Goal: Information Seeking & Learning: Learn about a topic

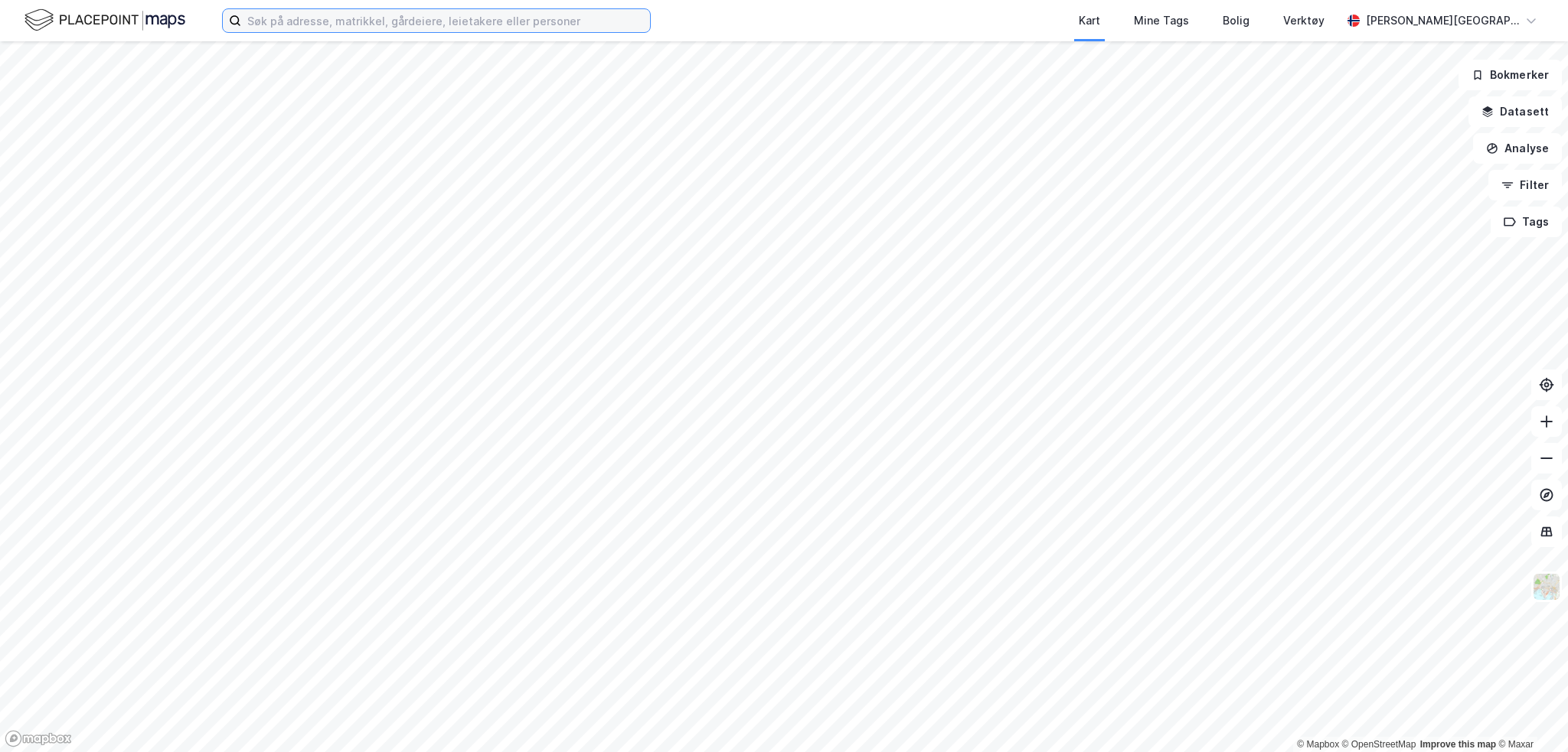
click at [334, 23] on input at bounding box center [445, 20] width 409 height 23
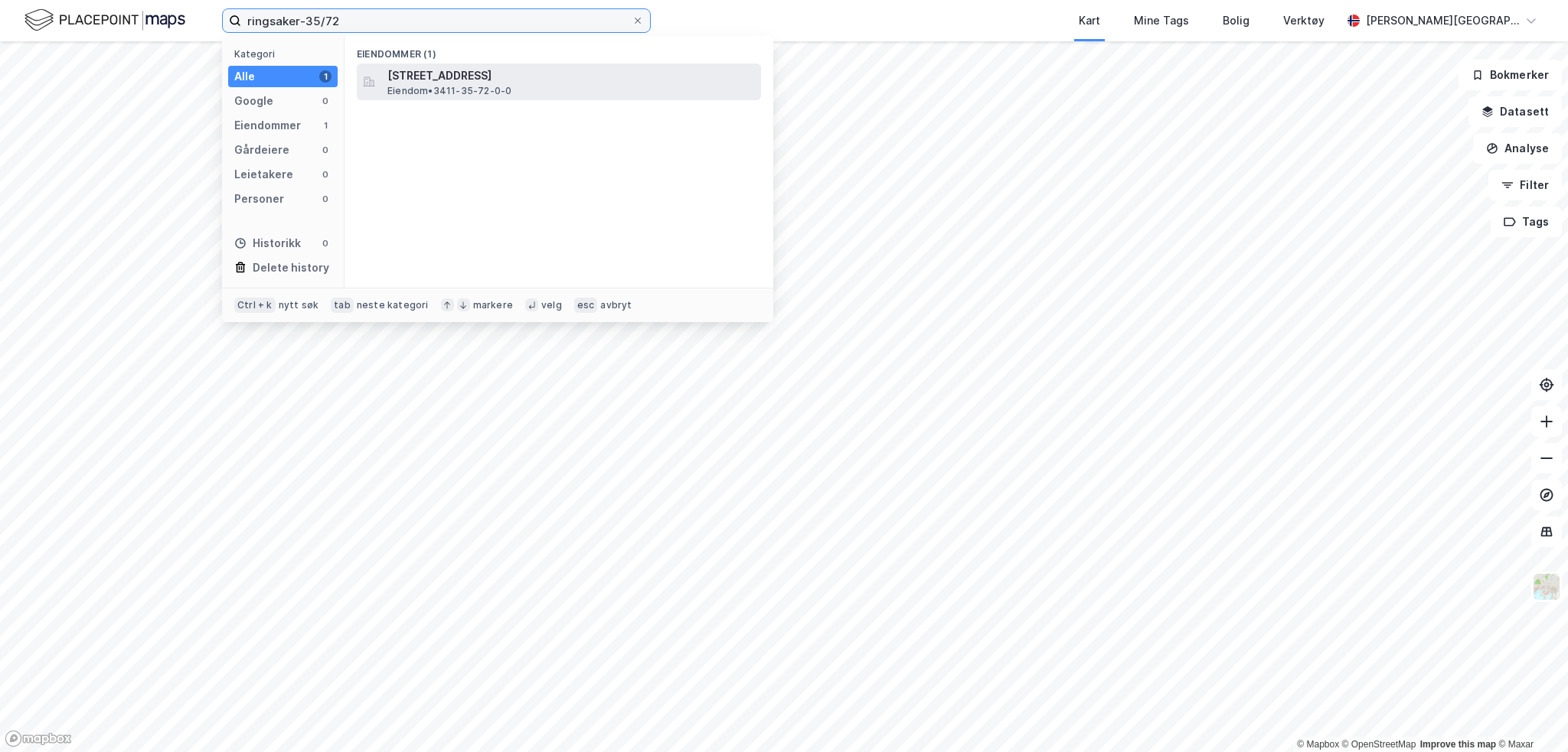
type input "ringsaker-35/72"
click at [452, 85] on span "Eiendom • 3411-35-72-0-0" at bounding box center [449, 91] width 124 height 12
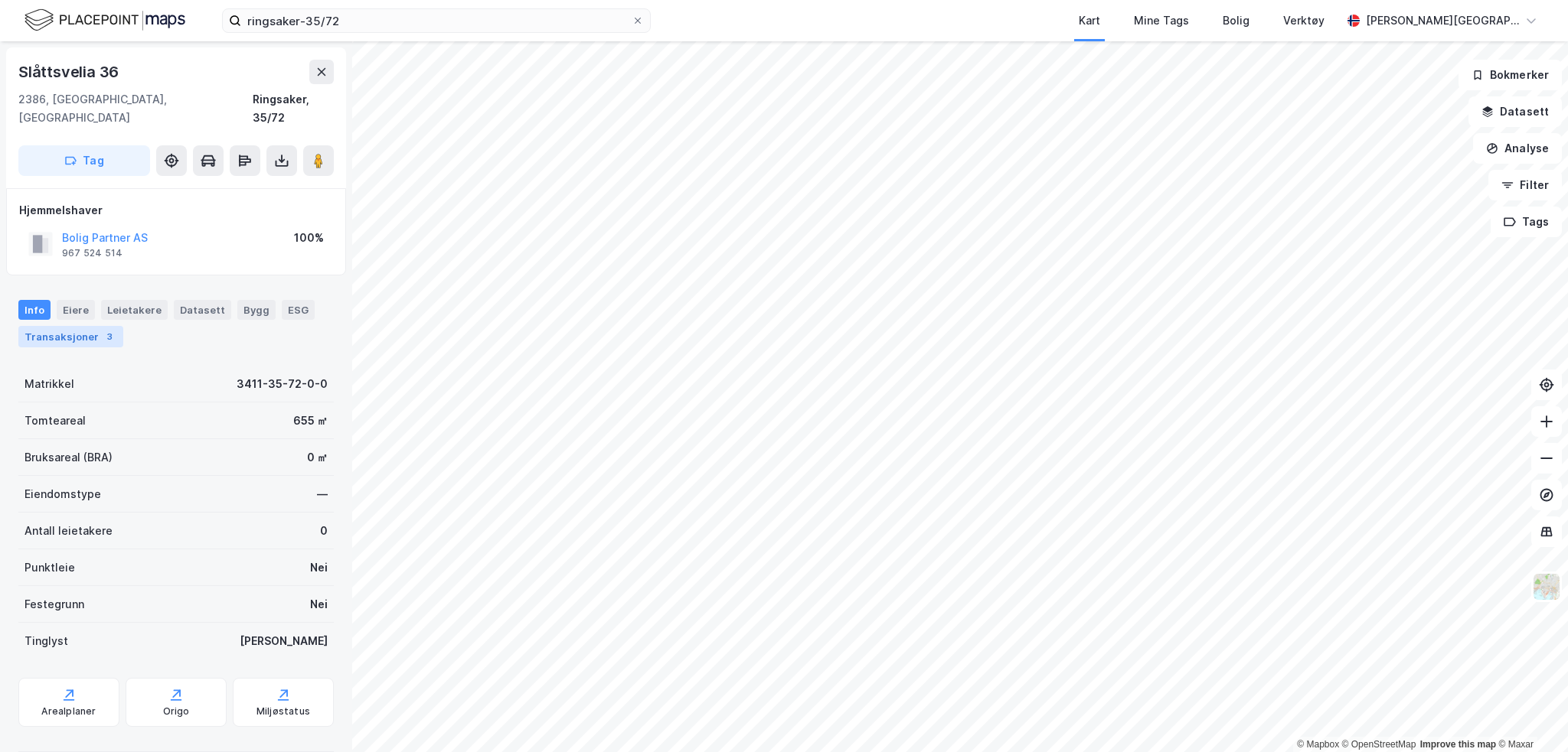
click at [78, 326] on div "Transaksjoner 3" at bounding box center [71, 336] width 105 height 21
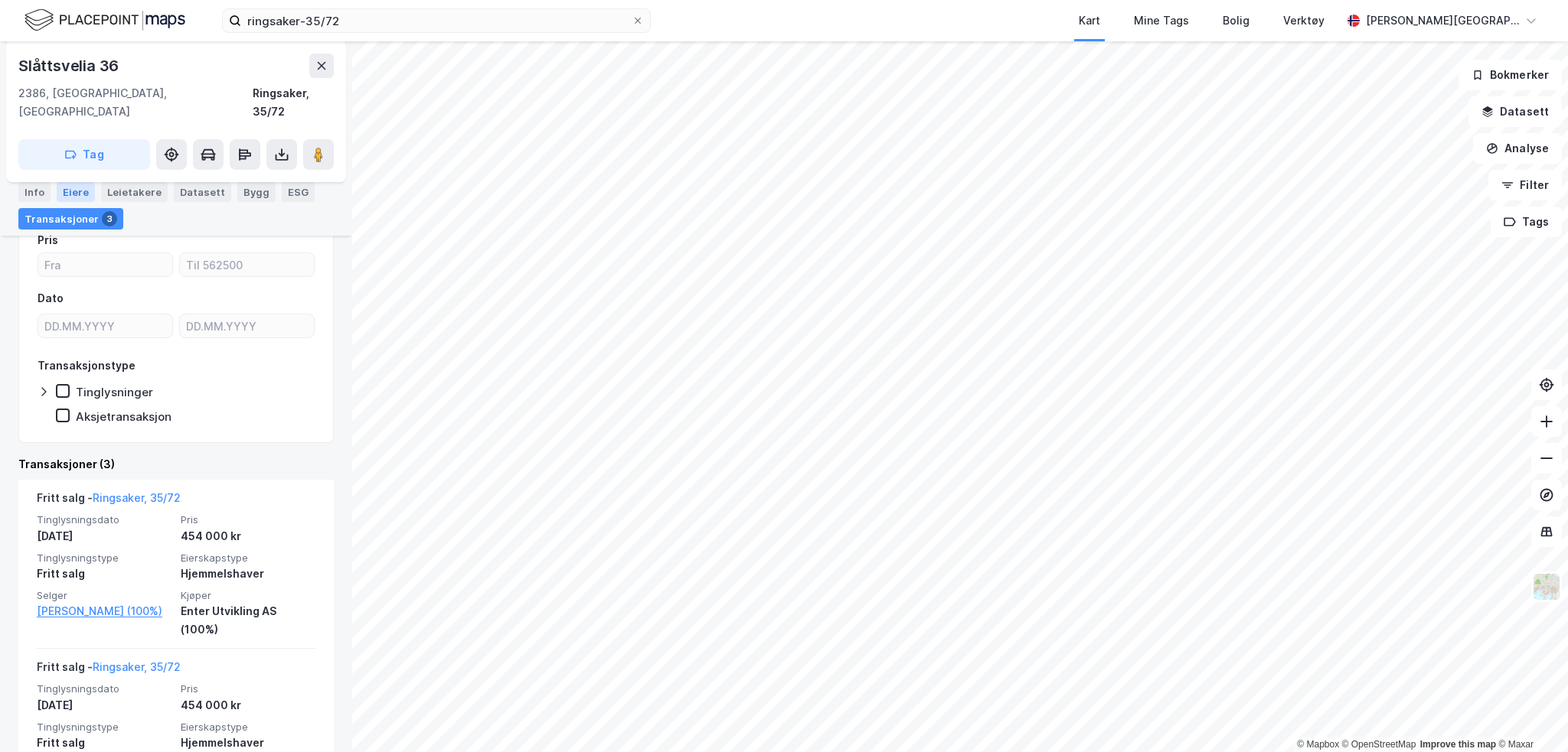
scroll to position [153, 0]
click at [74, 193] on div "Eiere" at bounding box center [76, 192] width 38 height 20
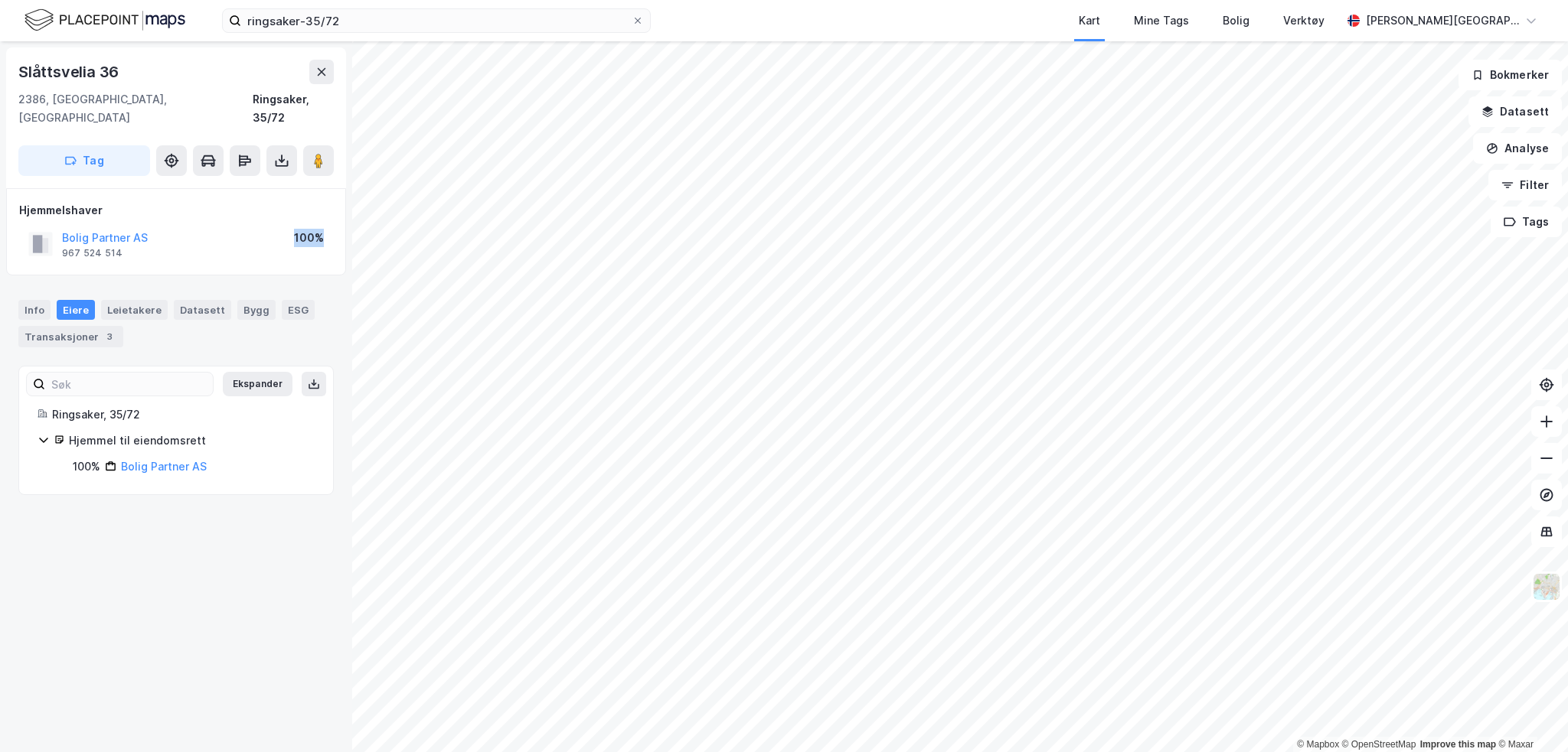
drag, startPoint x: 325, startPoint y: 220, endPoint x: 236, endPoint y: 208, distance: 89.8
click at [236, 226] on div "Bolig Partner AS 967 524 514 100%" at bounding box center [176, 244] width 314 height 37
click at [237, 226] on div "Bolig Partner AS 967 524 514 100%" at bounding box center [176, 244] width 314 height 37
click at [25, 300] on div "Info" at bounding box center [35, 309] width 32 height 20
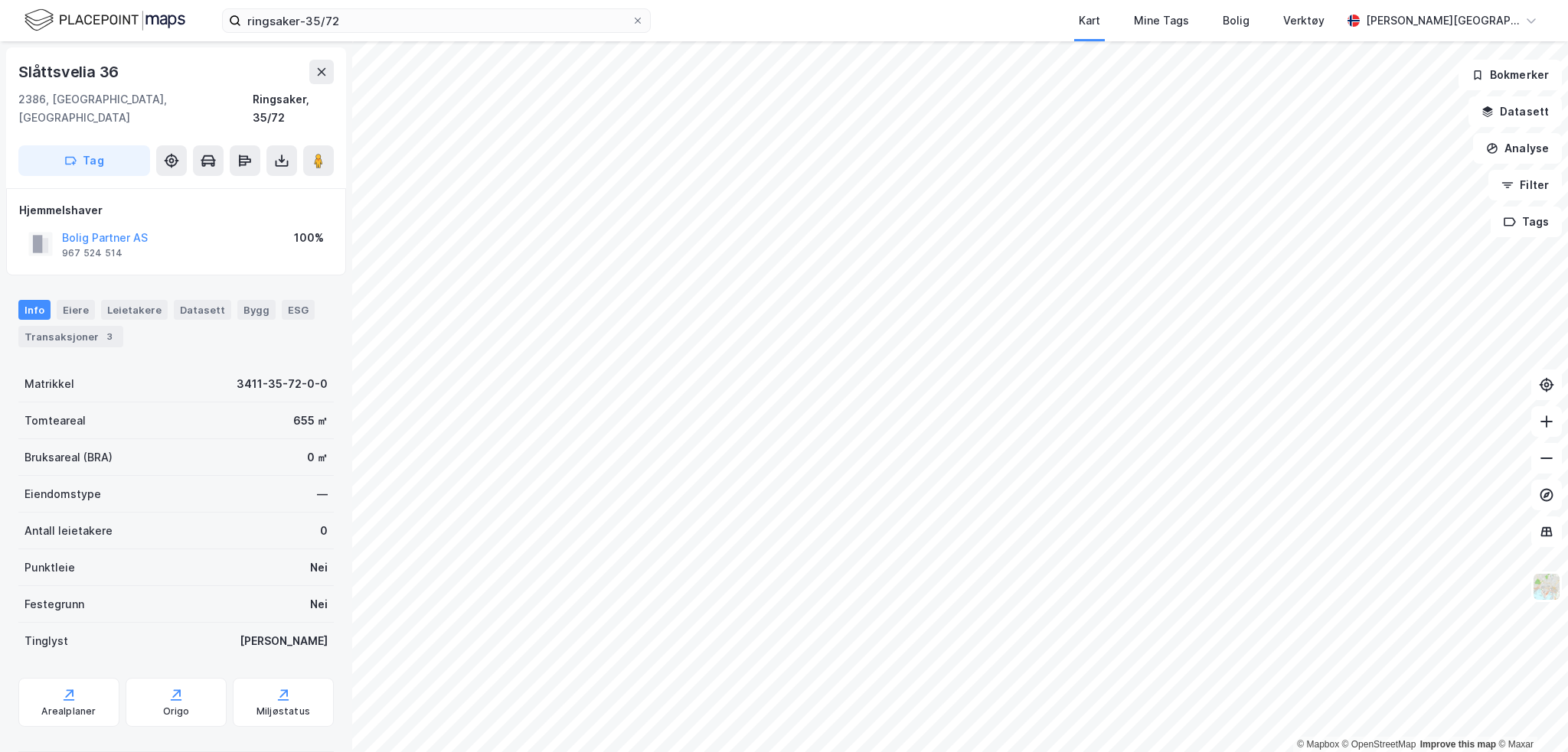
click at [41, 300] on div "Info" at bounding box center [35, 309] width 32 height 20
click at [73, 300] on div "Eiere" at bounding box center [76, 309] width 38 height 20
